Goal: Information Seeking & Learning: Learn about a topic

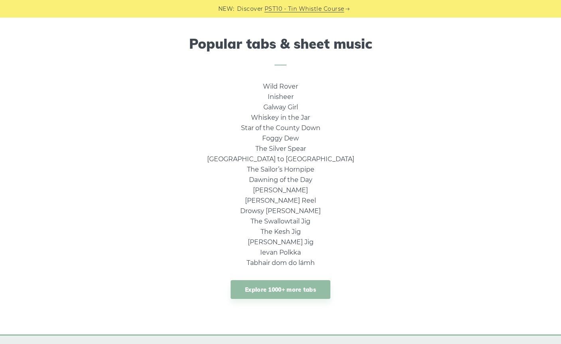
scroll to position [524, 0]
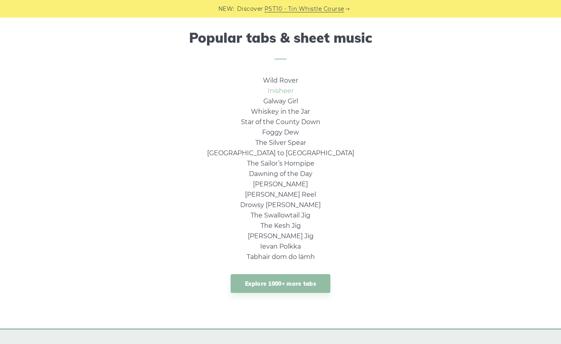
click at [279, 90] on link "Inisheer" at bounding box center [281, 91] width 26 height 8
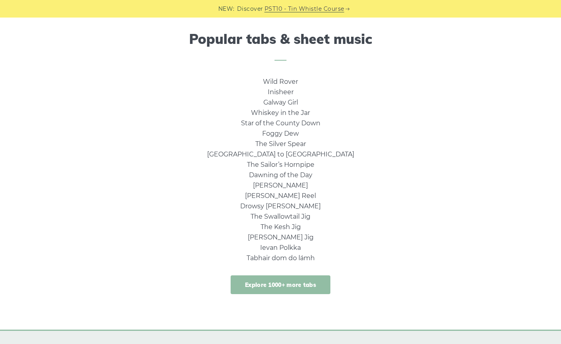
scroll to position [523, 0]
click at [308, 276] on link "Explore 1000+ more tabs" at bounding box center [281, 284] width 100 height 19
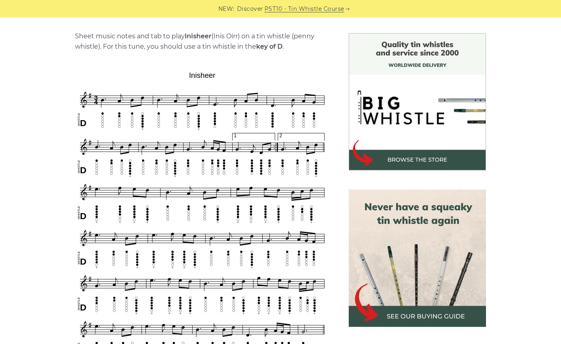
scroll to position [200, 0]
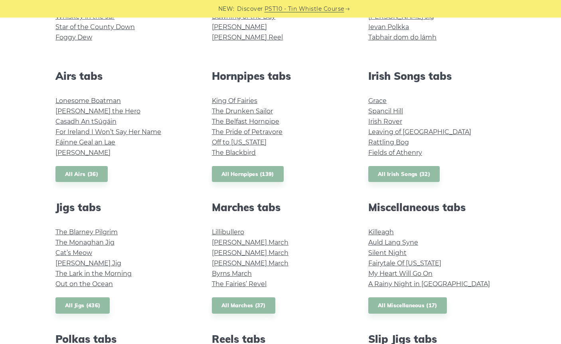
scroll to position [275, 0]
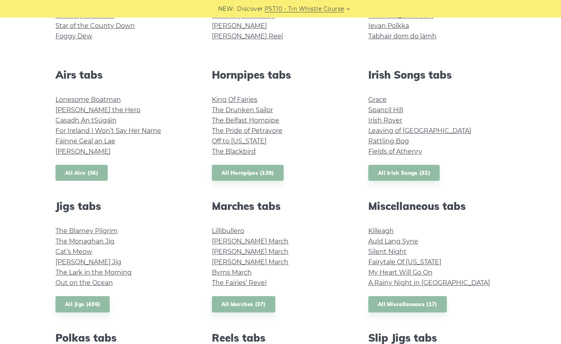
click at [88, 173] on link "All Airs (36)" at bounding box center [81, 173] width 52 height 16
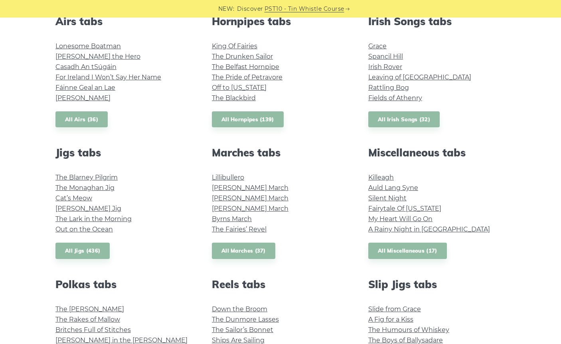
scroll to position [322, 0]
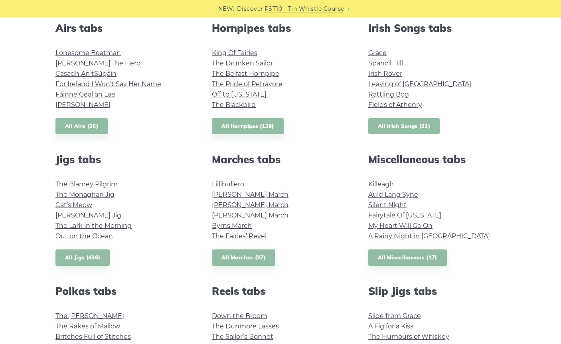
click at [401, 126] on link "All Irish Songs (32)" at bounding box center [403, 126] width 71 height 16
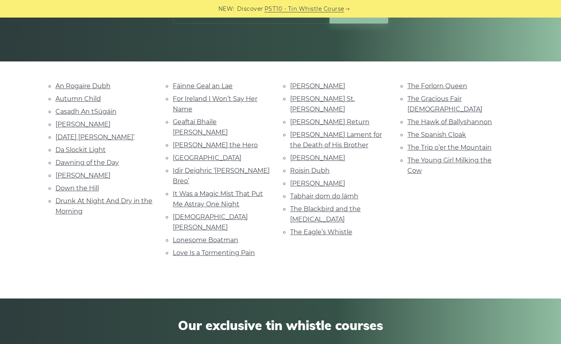
scroll to position [148, 0]
click at [212, 141] on link "Hector the Hero" at bounding box center [215, 145] width 85 height 8
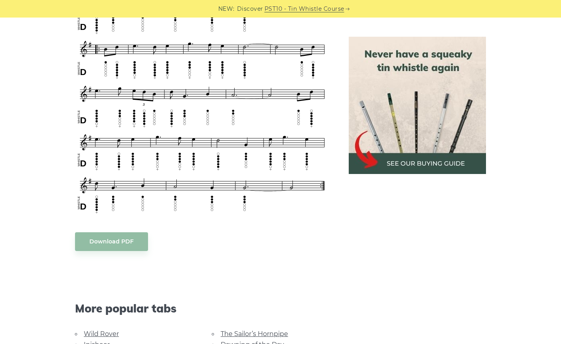
scroll to position [432, 0]
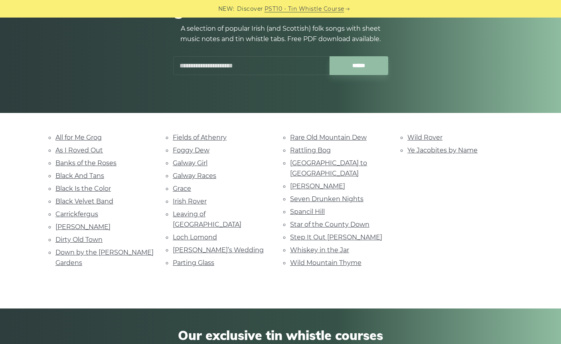
scroll to position [105, 0]
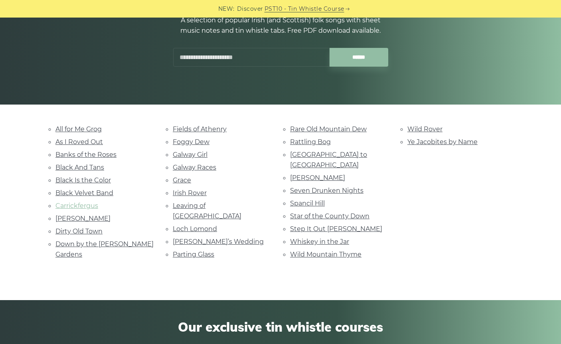
click at [84, 202] on link "Carrickfergus" at bounding box center [76, 206] width 43 height 8
click at [203, 225] on link "Loch Lomond" at bounding box center [195, 229] width 44 height 8
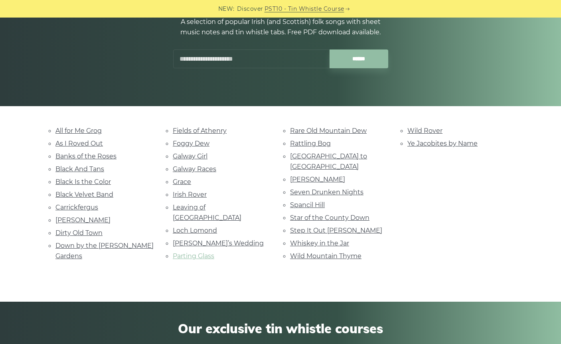
scroll to position [106, 0]
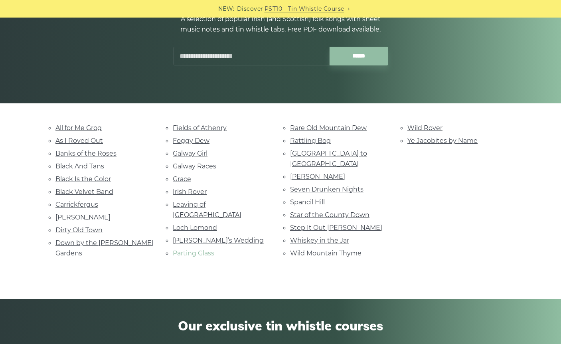
click at [197, 249] on link "Parting Glass" at bounding box center [193, 253] width 41 height 8
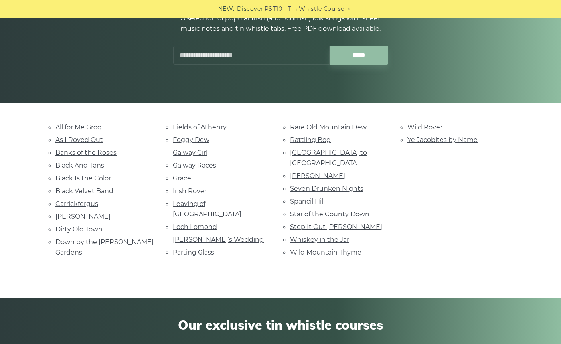
scroll to position [106, 0]
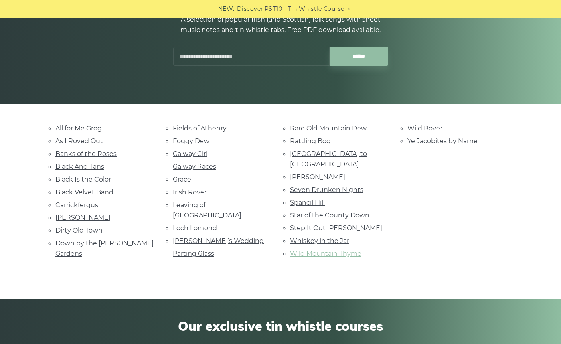
click at [345, 250] on link "Wild Mountain Thyme" at bounding box center [325, 254] width 71 height 8
click at [223, 201] on link "Leaving of [GEOGRAPHIC_DATA]" at bounding box center [207, 210] width 69 height 18
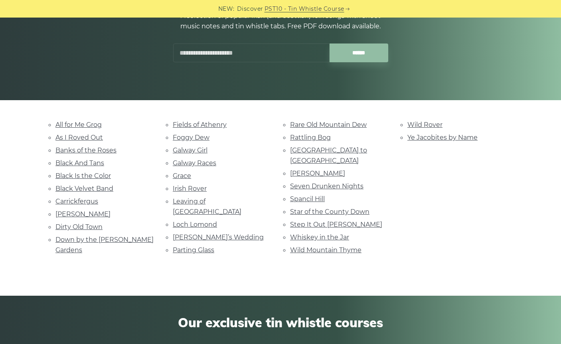
click at [202, 240] on div "Fields of Athenry Foggy Dew Galway Girl Galway Races Grace Irish Rover Leaving …" at bounding box center [221, 188] width 117 height 138
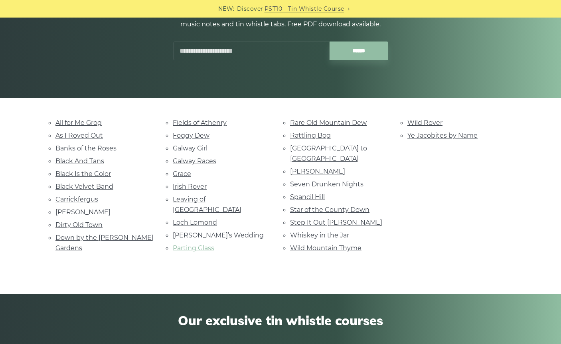
click at [202, 244] on link "Parting Glass" at bounding box center [193, 248] width 41 height 8
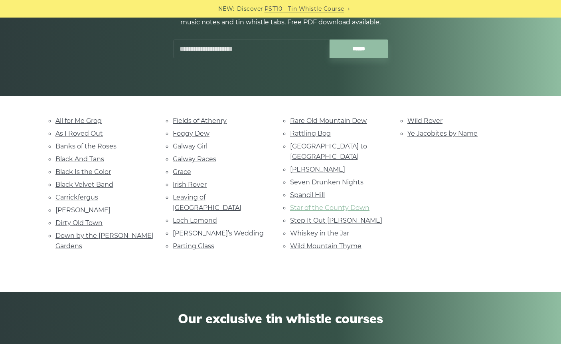
click at [353, 204] on link "Star of the County Down" at bounding box center [329, 208] width 79 height 8
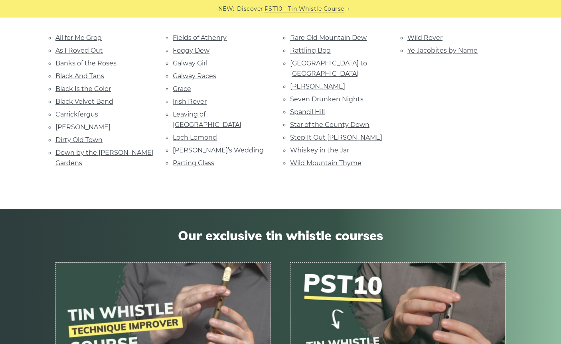
scroll to position [177, 0]
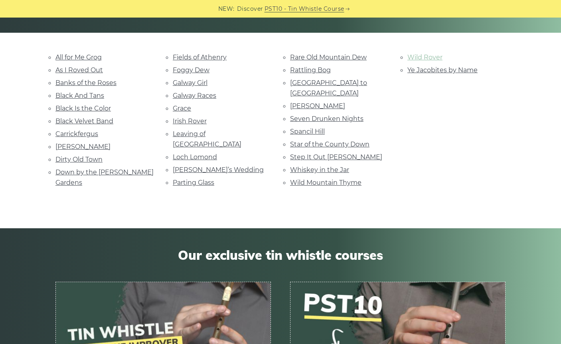
click at [429, 57] on link "Wild Rover" at bounding box center [424, 57] width 35 height 8
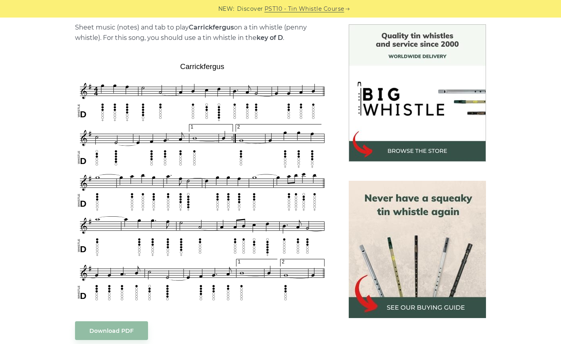
scroll to position [235, 0]
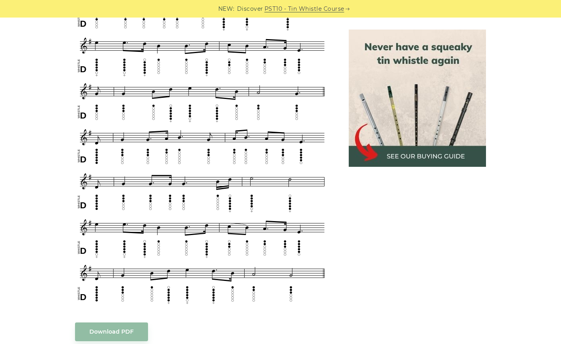
scroll to position [359, 0]
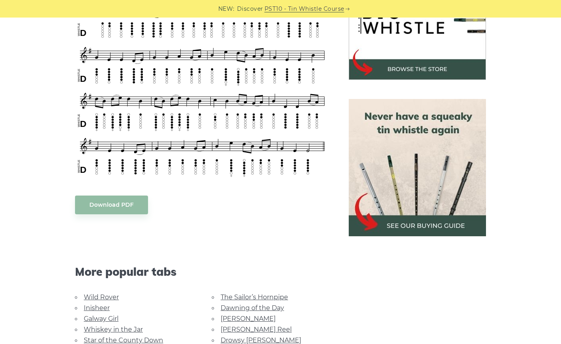
scroll to position [349, 0]
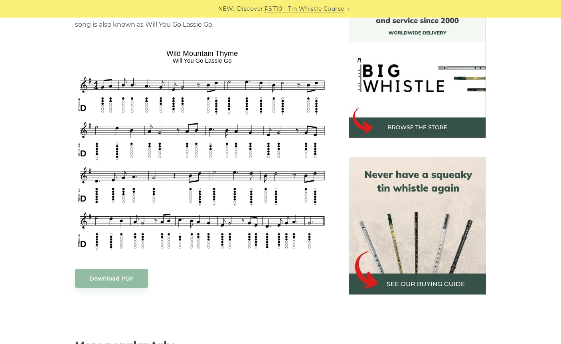
scroll to position [242, 0]
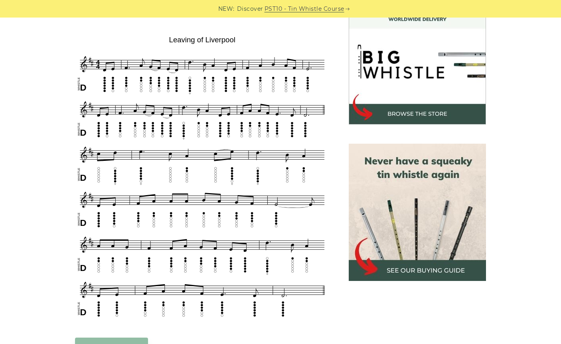
scroll to position [245, 0]
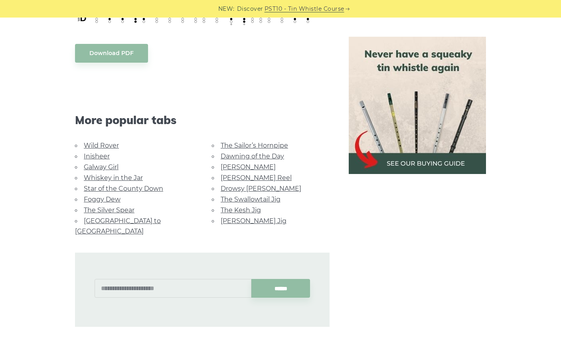
scroll to position [447, 0]
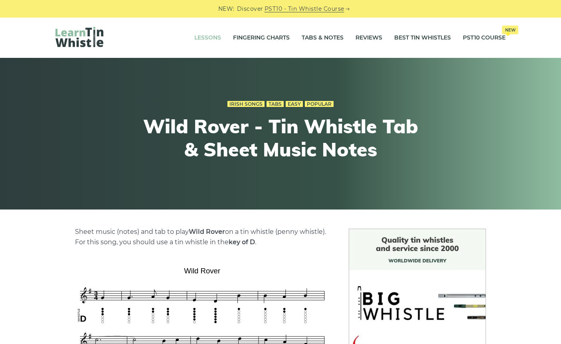
click at [211, 36] on link "Lessons" at bounding box center [207, 38] width 27 height 20
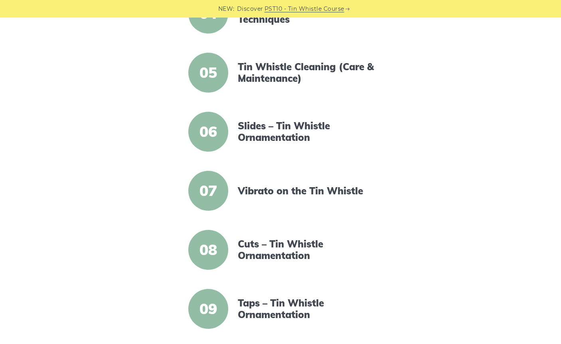
scroll to position [415, 0]
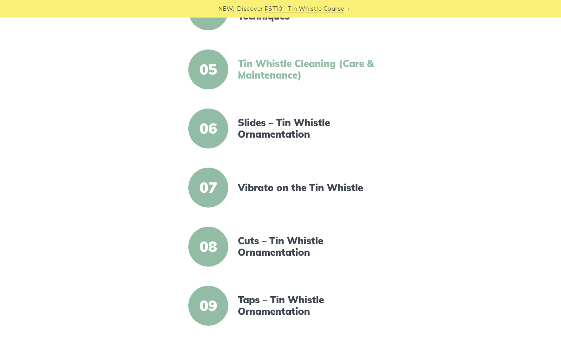
click at [278, 61] on link "Tin Whistle Cleaning (Care & Maintenance)" at bounding box center [306, 69] width 137 height 23
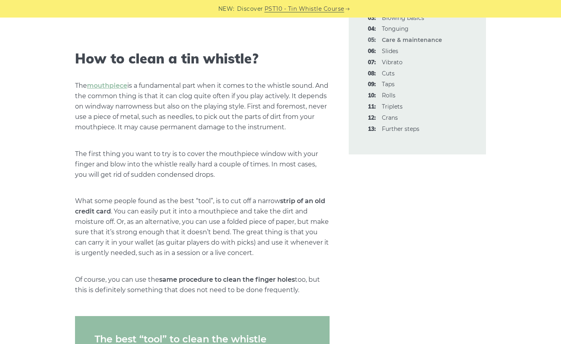
scroll to position [279, 0]
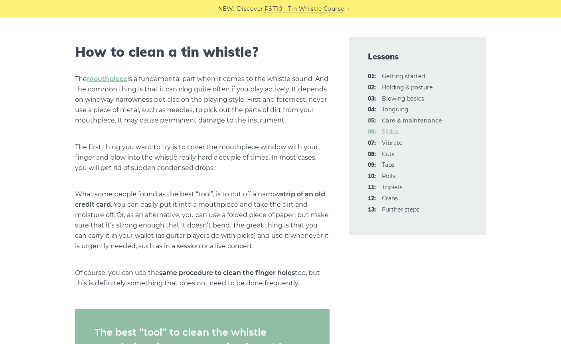
click at [384, 130] on link "06: Slides" at bounding box center [390, 131] width 16 height 7
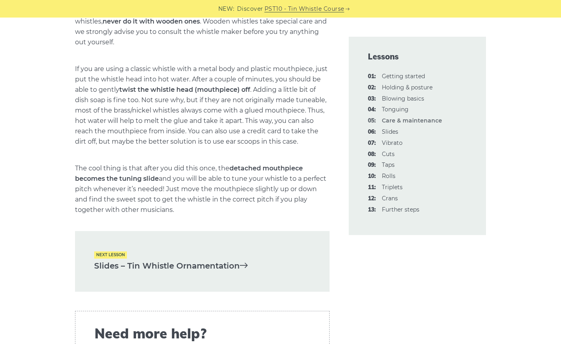
scroll to position [1079, 0]
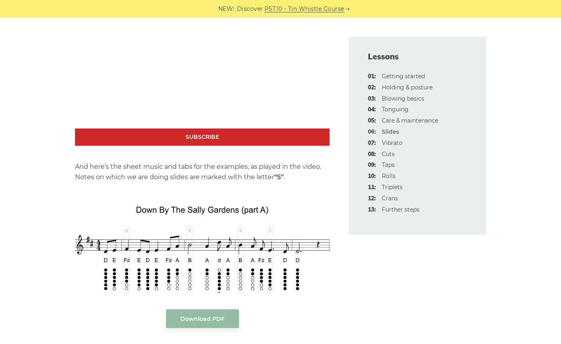
scroll to position [780, 0]
